Goal: Task Accomplishment & Management: Manage account settings

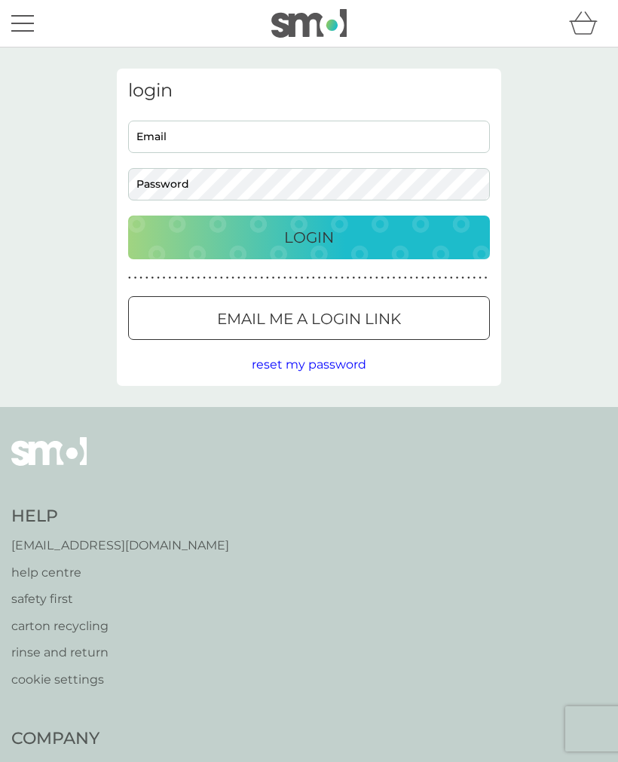
click at [158, 136] on input "Email" at bounding box center [309, 137] width 362 height 32
type input "christine.lester303@gmail.com"
click at [303, 234] on p "Login" at bounding box center [309, 237] width 50 height 24
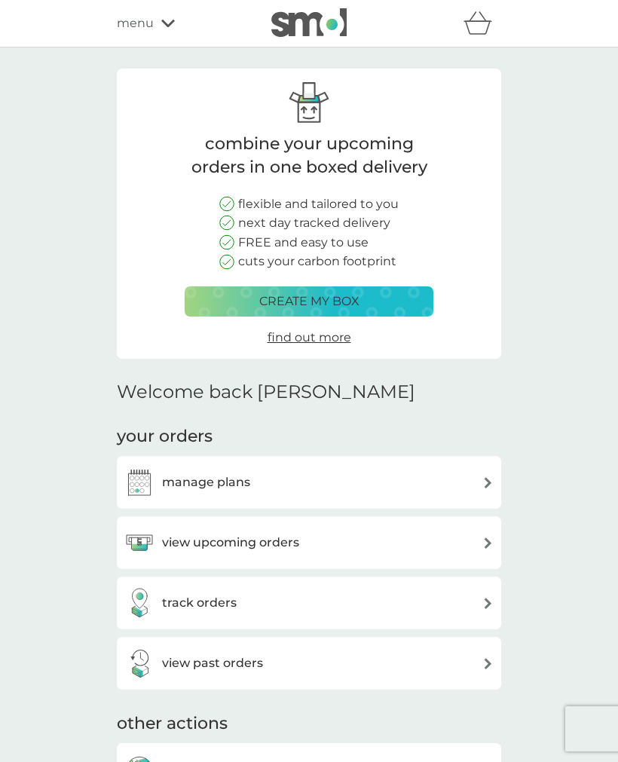
click at [488, 477] on img at bounding box center [488, 482] width 11 height 11
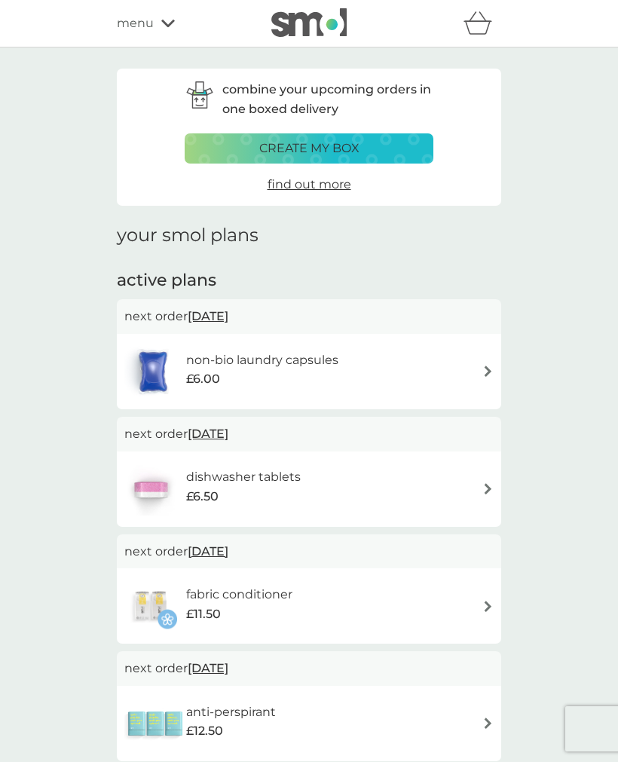
click at [489, 489] on img at bounding box center [488, 488] width 11 height 11
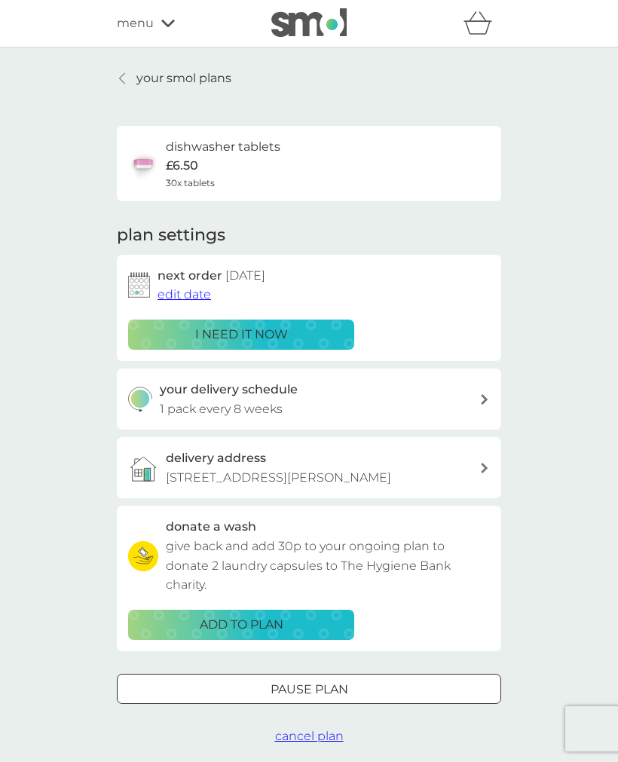
click at [188, 293] on span "edit date" at bounding box center [185, 294] width 54 height 14
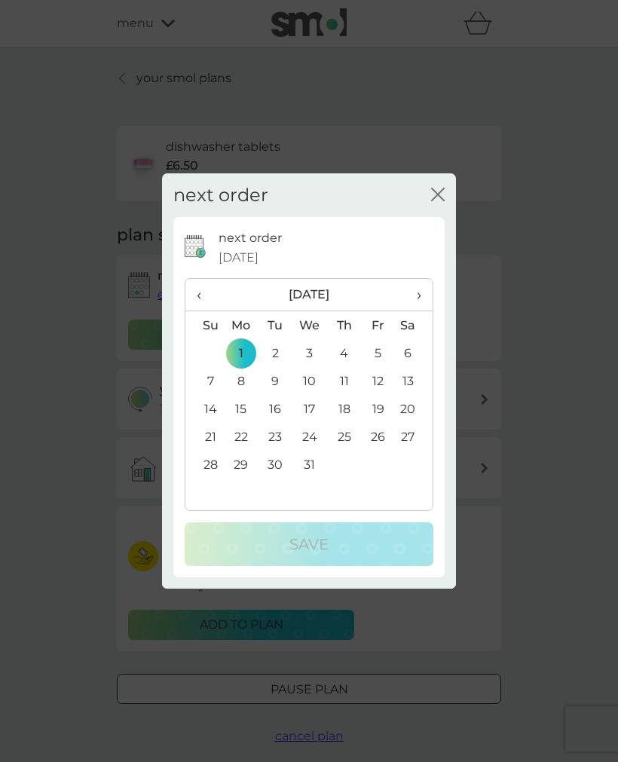
click at [418, 297] on span "›" at bounding box center [413, 295] width 15 height 32
click at [347, 355] on td "1" at bounding box center [344, 353] width 34 height 28
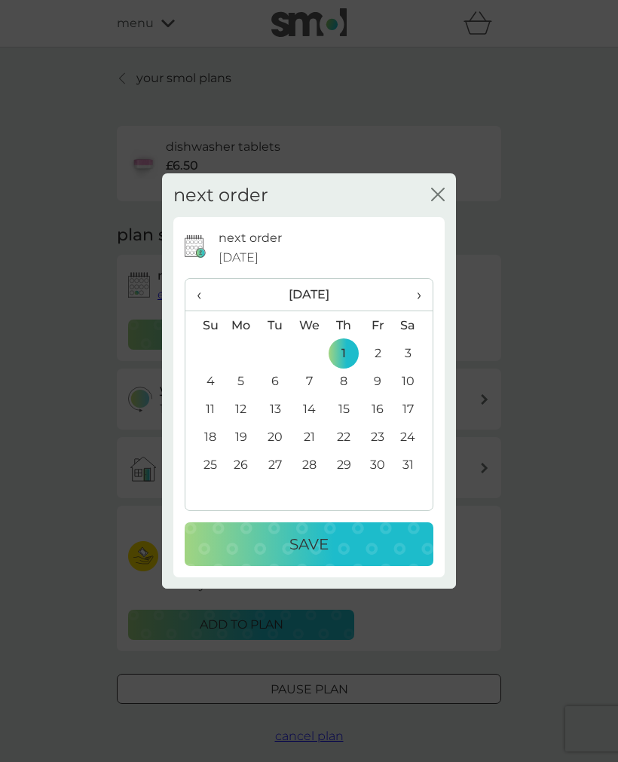
click at [377, 352] on td "2" at bounding box center [378, 353] width 34 height 28
click at [310, 538] on p "Save" at bounding box center [309, 544] width 39 height 24
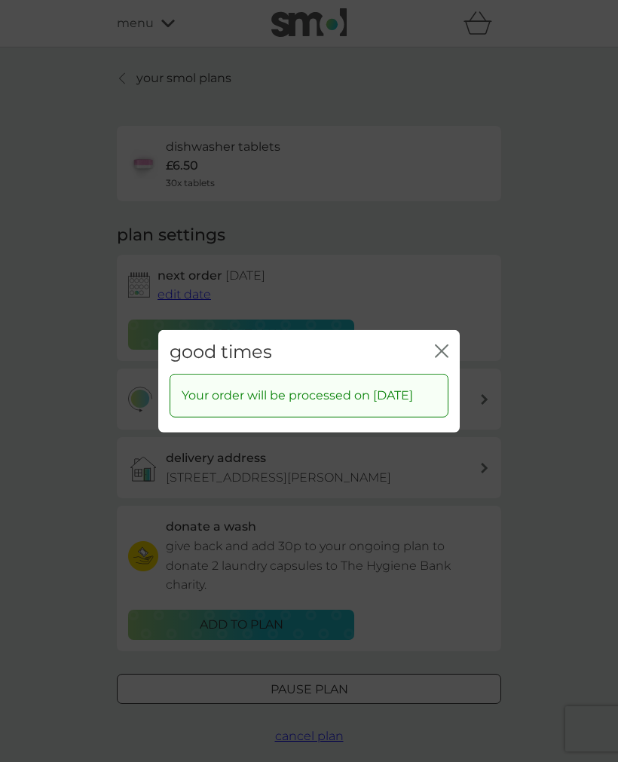
click at [446, 344] on icon "close" at bounding box center [442, 351] width 14 height 14
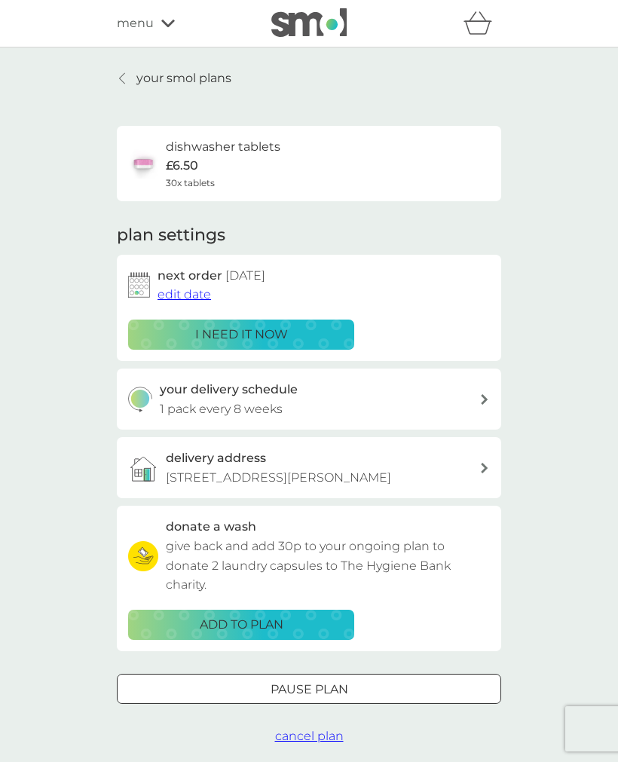
click at [167, 20] on icon at bounding box center [168, 23] width 14 height 9
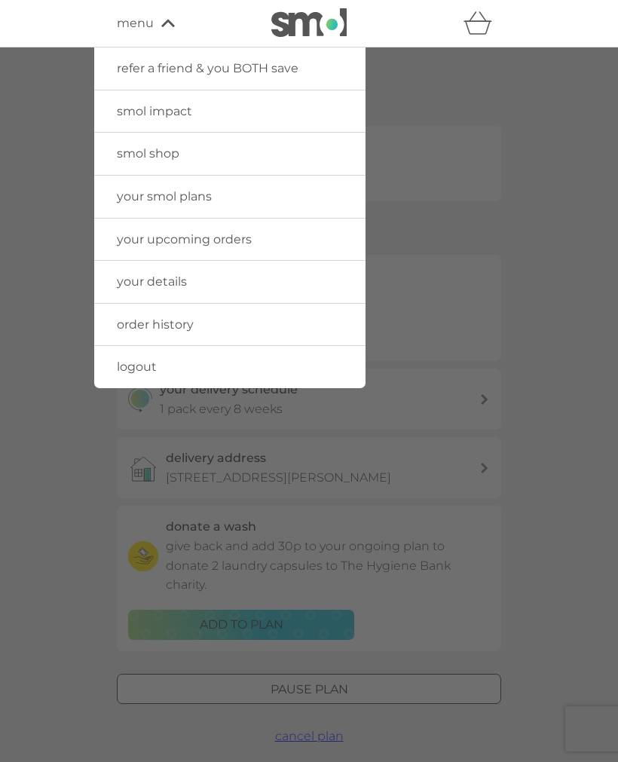
click at [130, 365] on span "logout" at bounding box center [137, 367] width 40 height 14
